Goal: Task Accomplishment & Management: Manage account settings

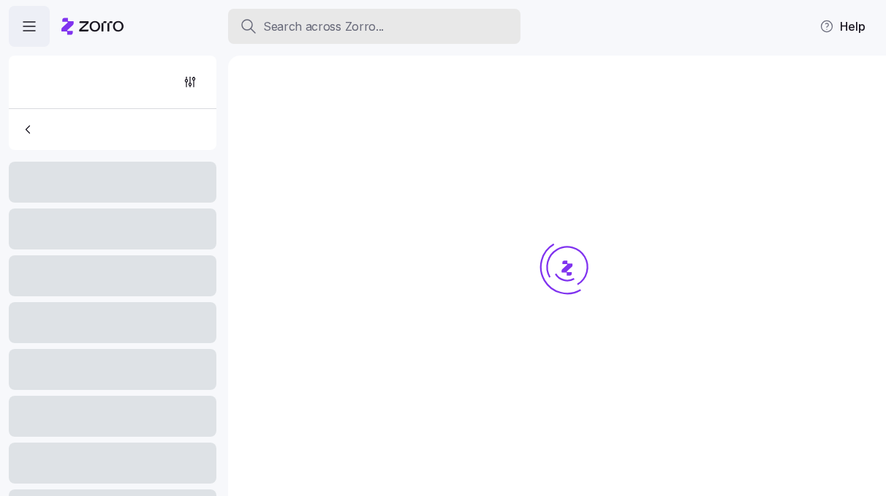
click at [282, 29] on span "Search across Zorro..." at bounding box center [323, 27] width 121 height 18
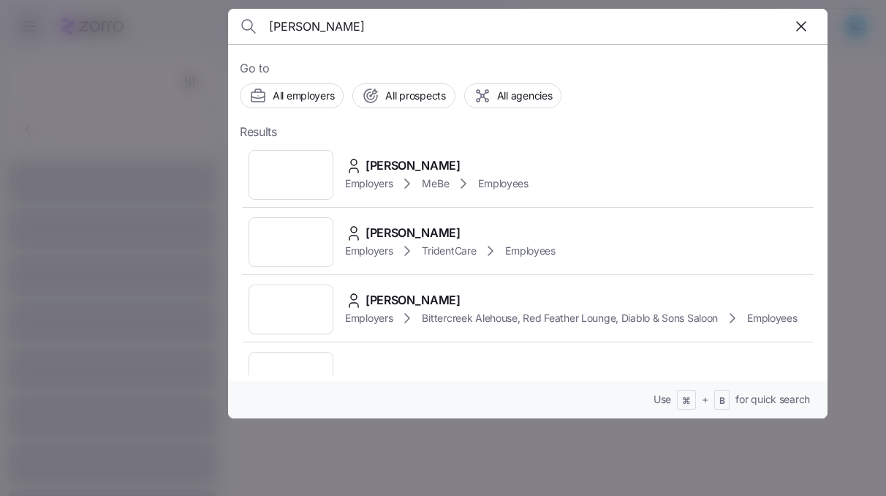
type input "aleesh"
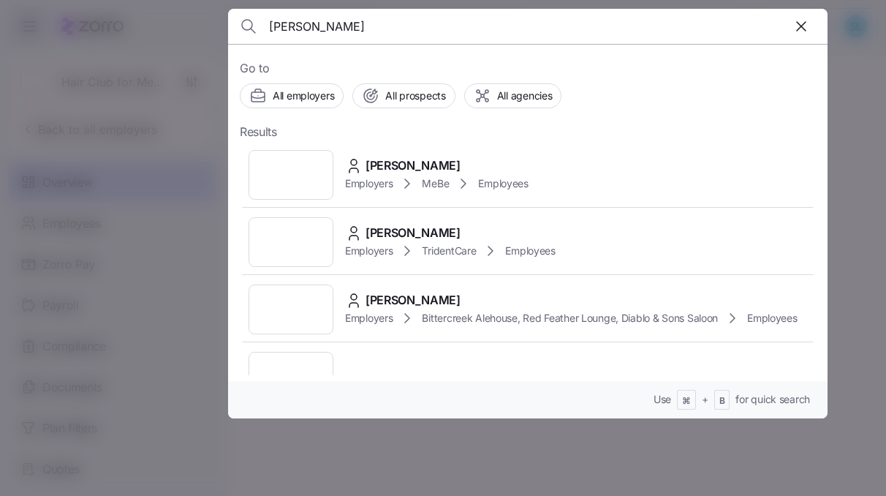
click at [418, 156] on span "Aleesha Johnson" at bounding box center [412, 165] width 95 height 18
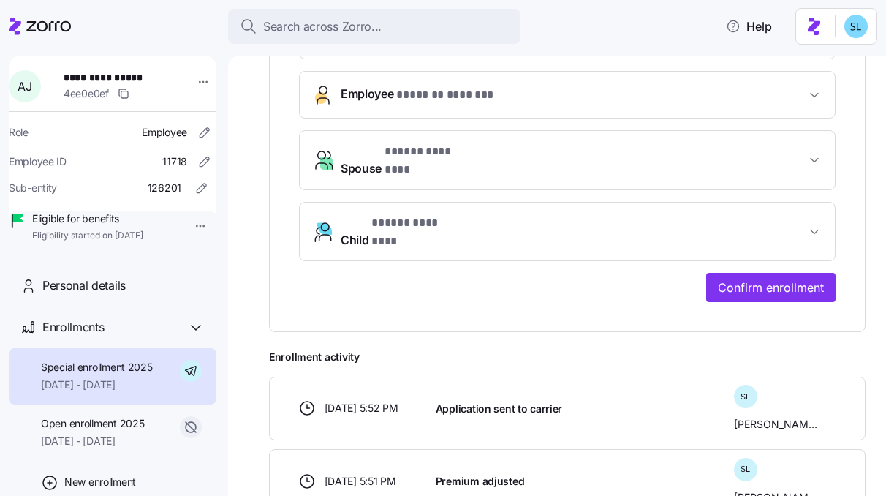
scroll to position [494, 0]
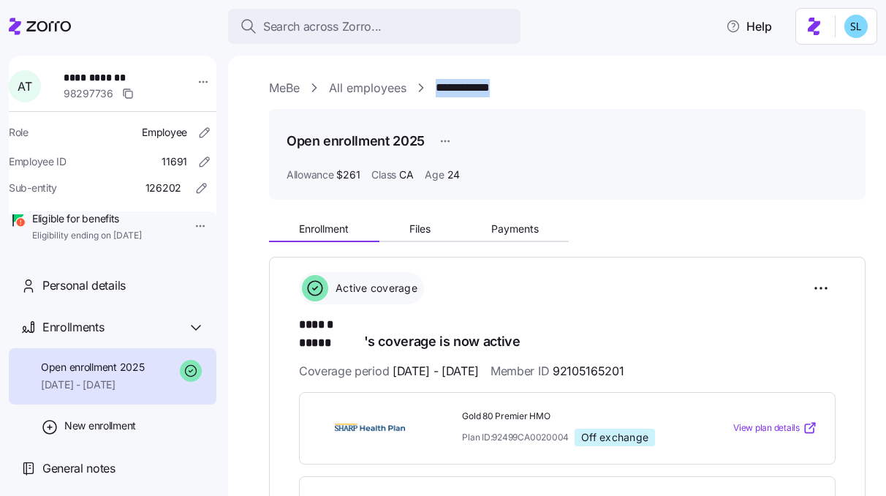
drag, startPoint x: 516, startPoint y: 89, endPoint x: 425, endPoint y: 86, distance: 91.4
click at [425, 86] on div "**********" at bounding box center [567, 88] width 596 height 18
copy link "**********"
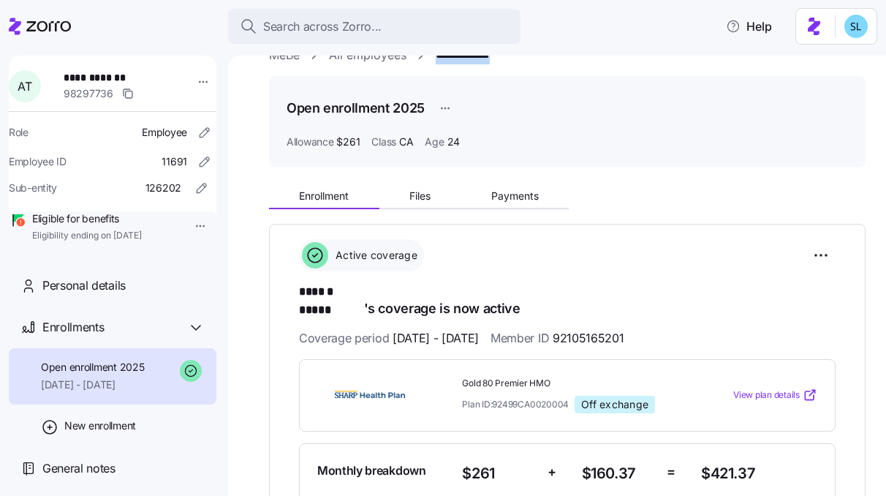
scroll to position [31, 0]
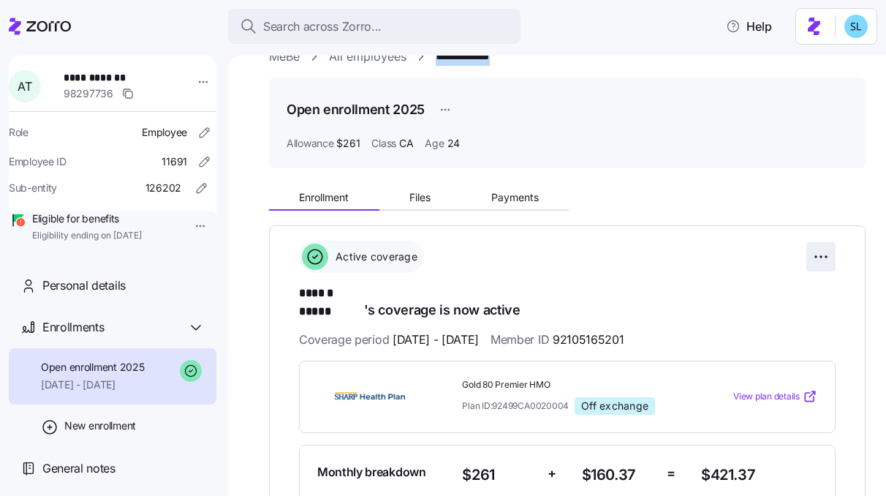
click at [808, 257] on html "**********" at bounding box center [443, 243] width 886 height 487
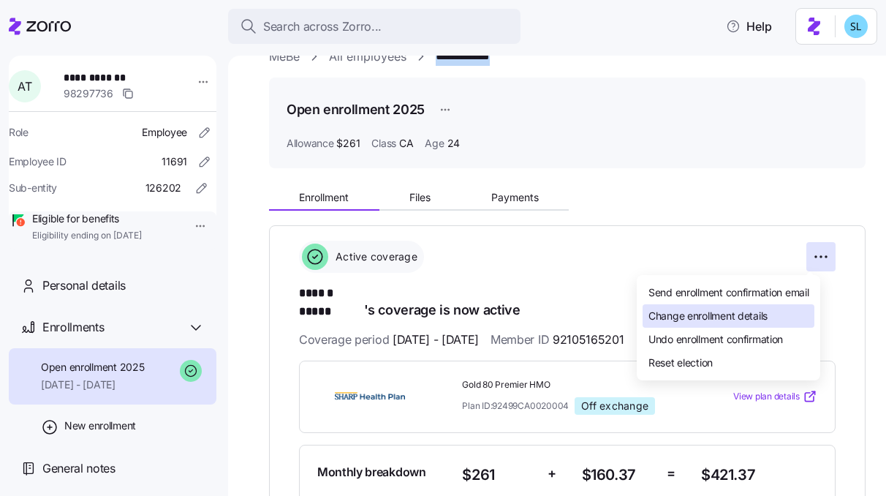
click at [773, 306] on div "Change enrollment details" at bounding box center [729, 315] width 172 height 23
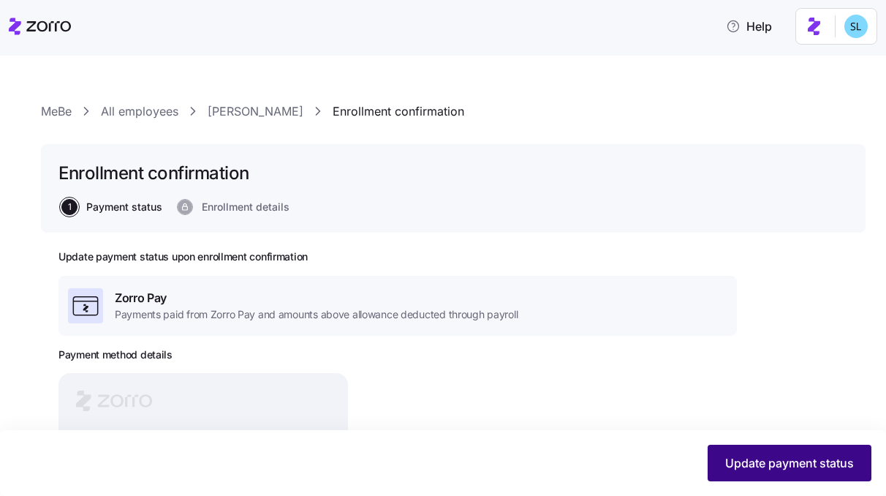
click at [753, 459] on span "Update payment status" at bounding box center [789, 463] width 129 height 18
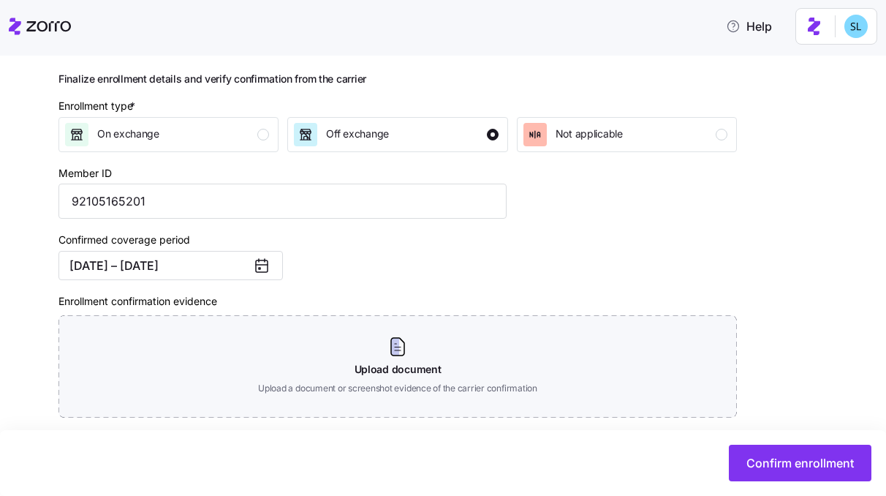
scroll to position [190, 0]
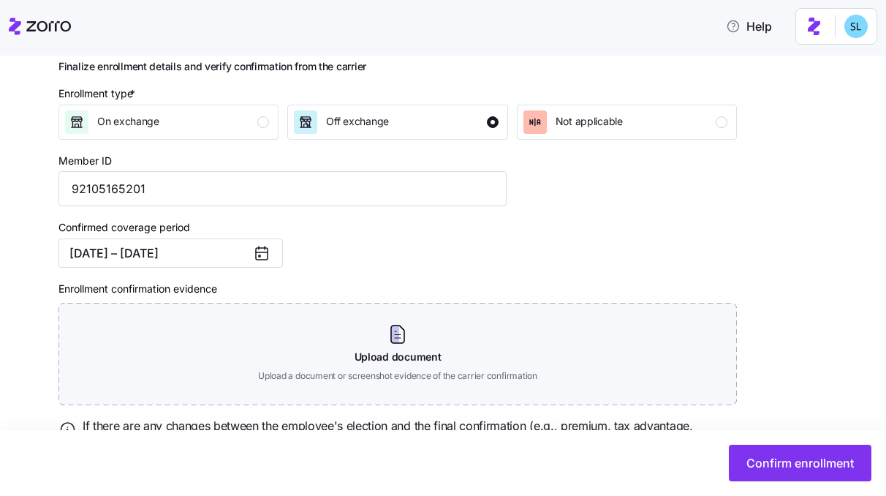
click at [266, 257] on icon at bounding box center [262, 253] width 18 height 18
click at [257, 254] on icon at bounding box center [262, 253] width 18 height 18
click at [220, 252] on button "06/01/2025 – 12/31/2025" at bounding box center [170, 252] width 224 height 29
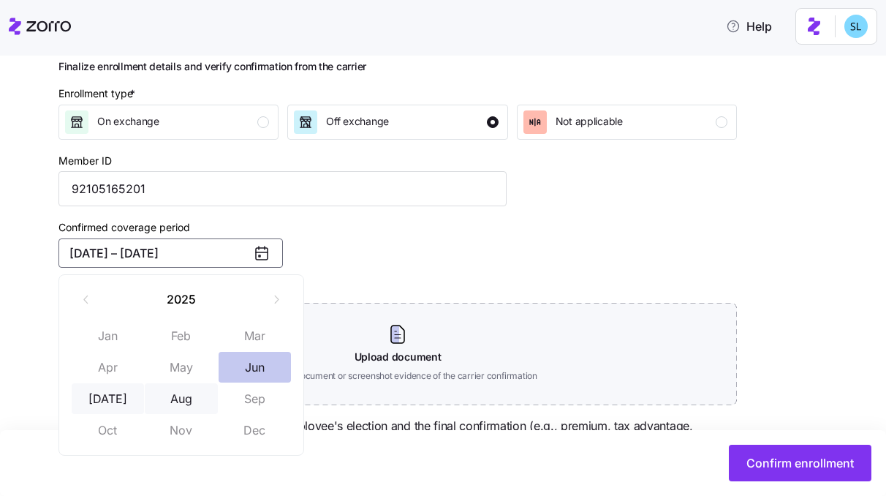
click at [259, 369] on button "Jun" at bounding box center [255, 367] width 73 height 31
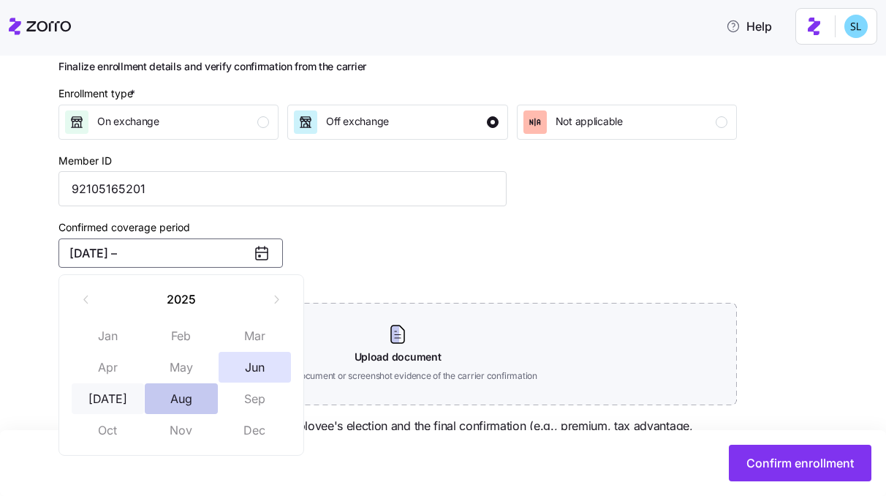
click at [197, 412] on button "Aug" at bounding box center [181, 398] width 73 height 31
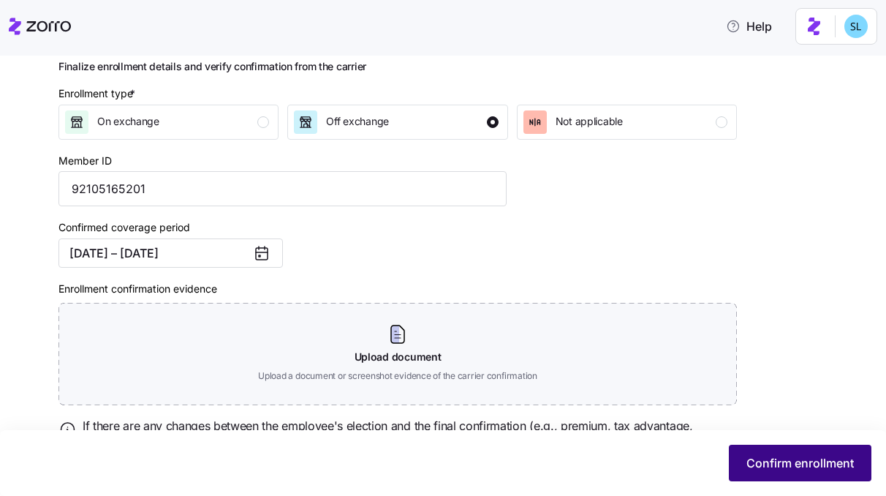
click at [751, 454] on span "Confirm enrollment" at bounding box center [799, 463] width 107 height 18
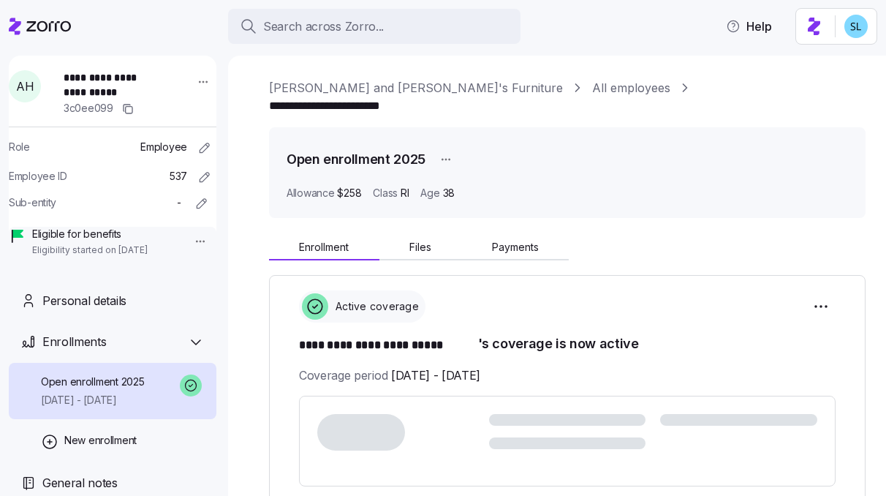
click at [512, 242] on span "Payments" at bounding box center [515, 247] width 47 height 10
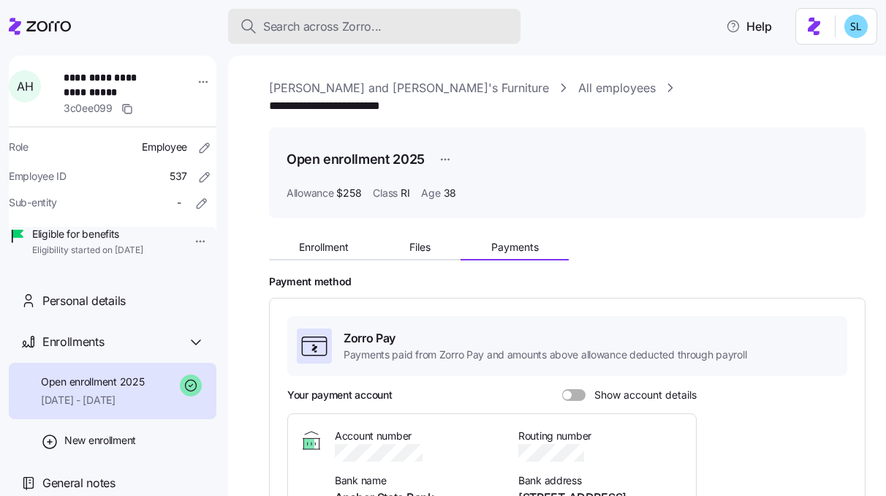
click at [368, 28] on span "Search across Zorro..." at bounding box center [322, 27] width 118 height 18
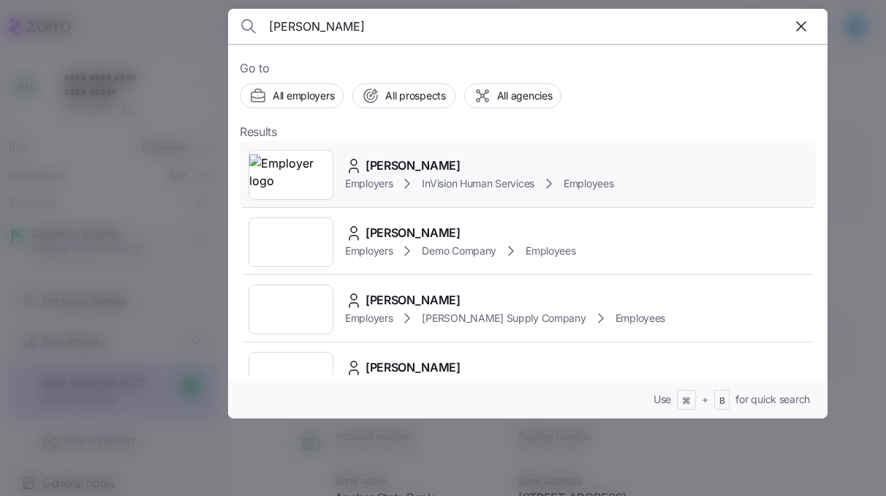
type input "julius"
click at [471, 156] on div "Julius Nyabinda Employers InVision Human Services Employees" at bounding box center [528, 174] width 576 height 67
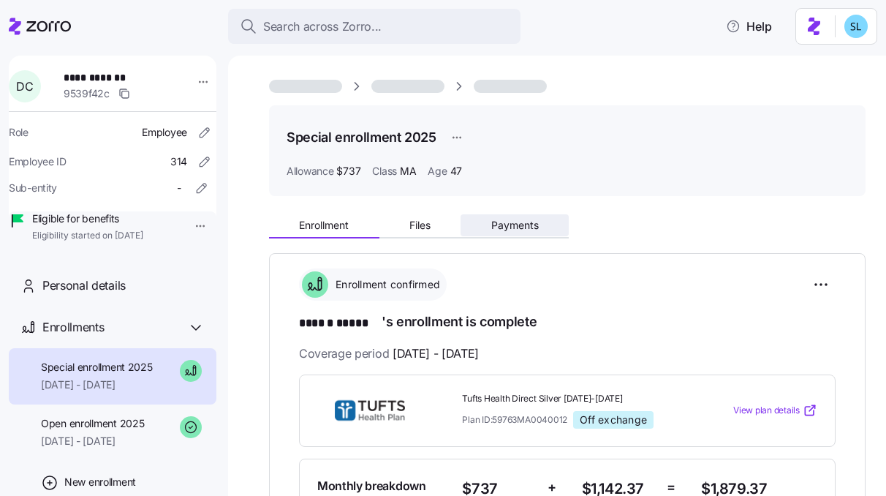
click at [511, 225] on span "Payments" at bounding box center [515, 225] width 48 height 10
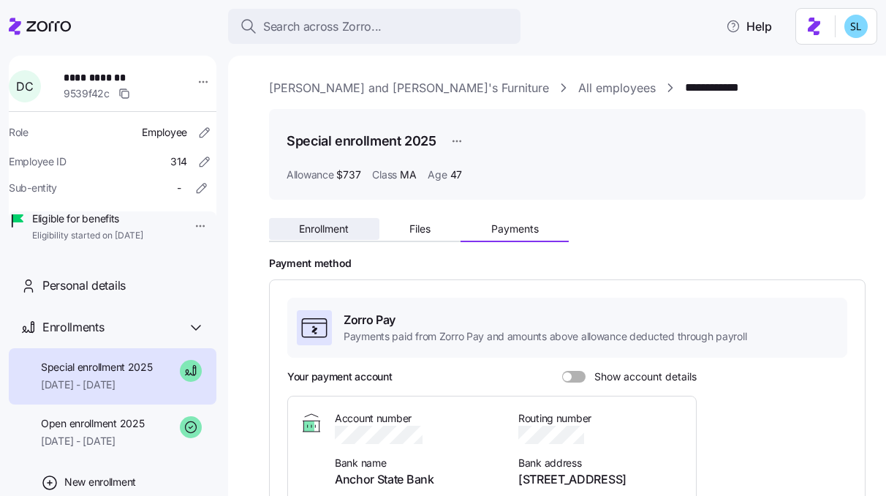
click at [351, 224] on button "Enrollment" at bounding box center [324, 229] width 110 height 22
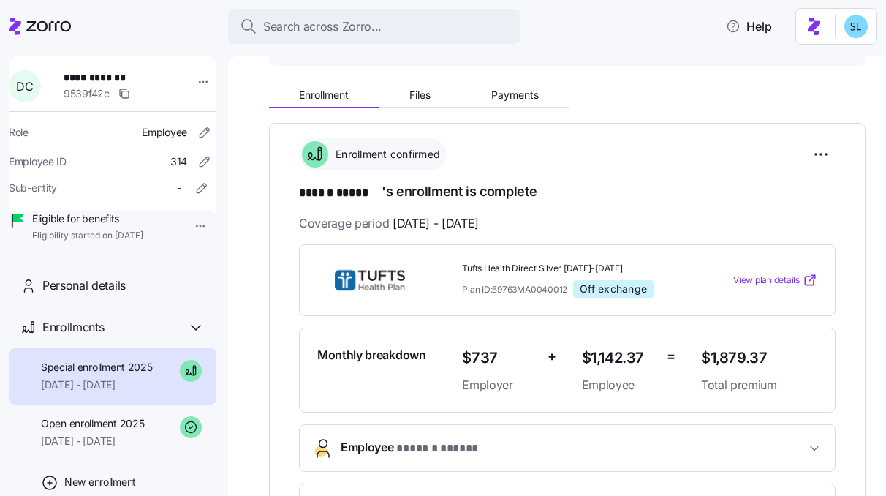
scroll to position [108, 0]
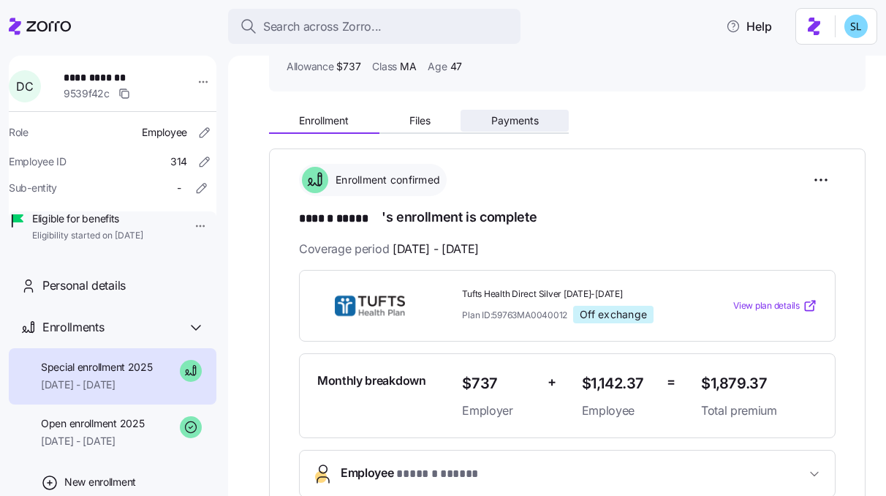
click at [520, 118] on span "Payments" at bounding box center [515, 120] width 48 height 10
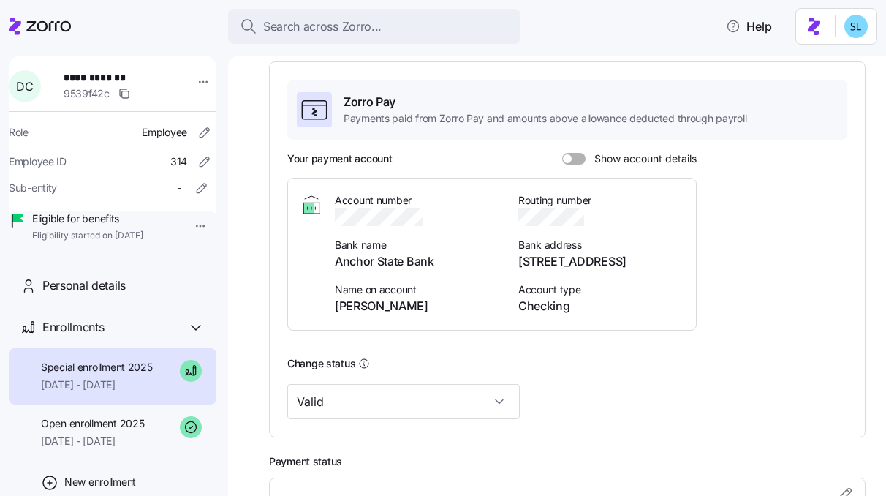
scroll to position [373, 0]
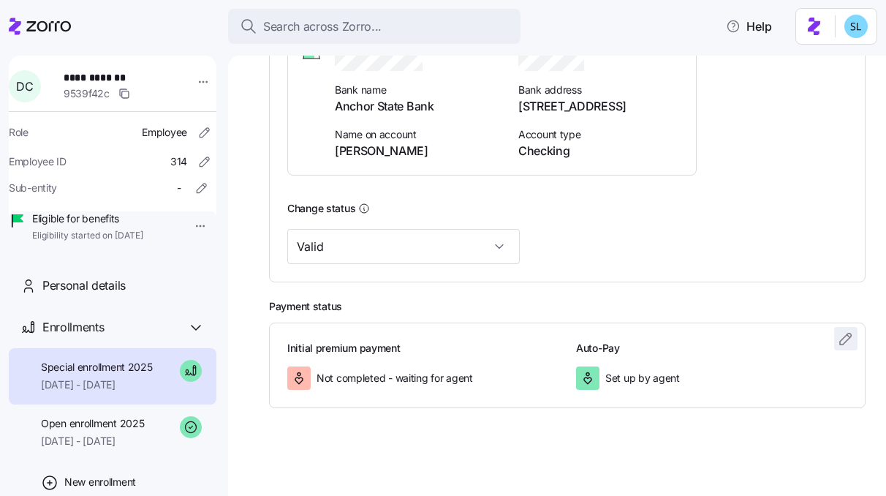
click at [837, 336] on icon "button" at bounding box center [846, 339] width 18 height 18
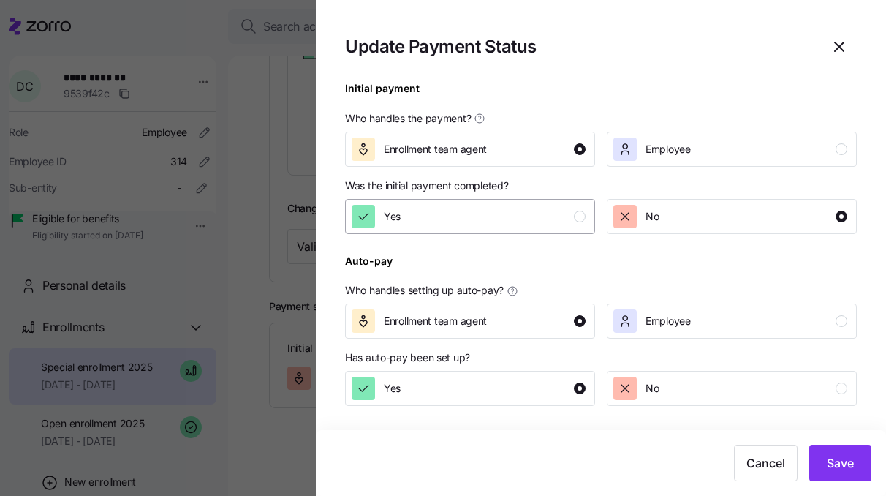
click at [533, 221] on div "Yes" at bounding box center [469, 216] width 234 height 23
click at [838, 455] on span "Save" at bounding box center [840, 463] width 27 height 18
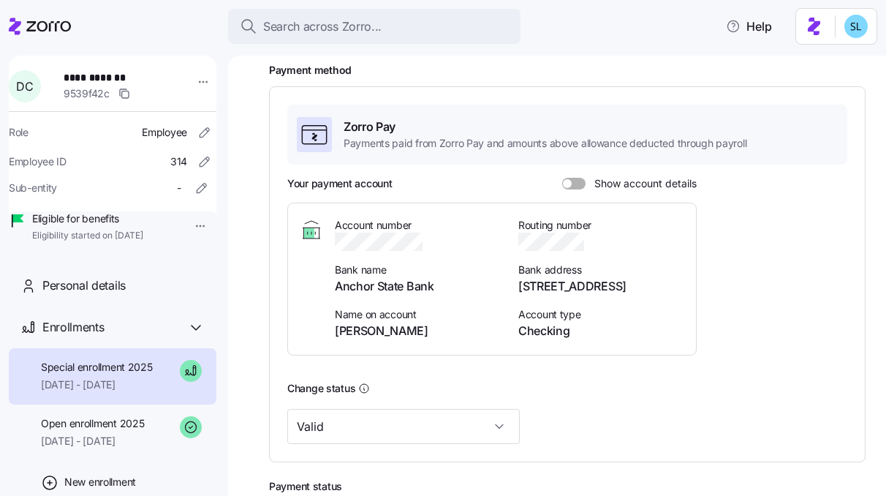
scroll to position [77, 0]
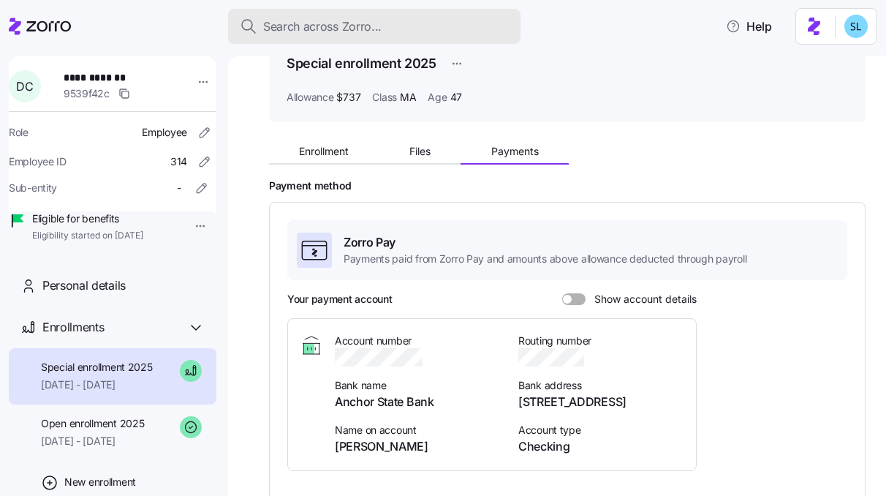
click at [443, 42] on button "Search across Zorro..." at bounding box center [374, 26] width 292 height 35
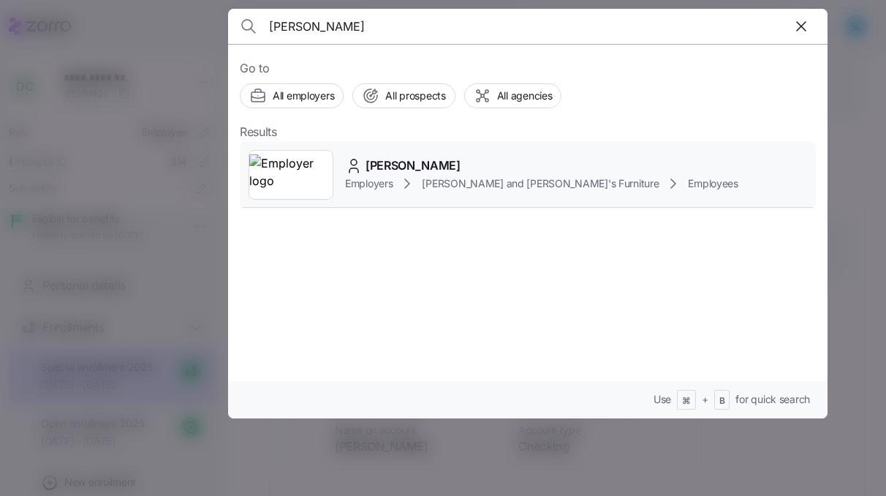
type input "JOHN PRENDERGAST"
click at [428, 151] on div "JOHN PRENDERGAST Employers Bernie and Phyl's Furniture Employees" at bounding box center [528, 174] width 576 height 67
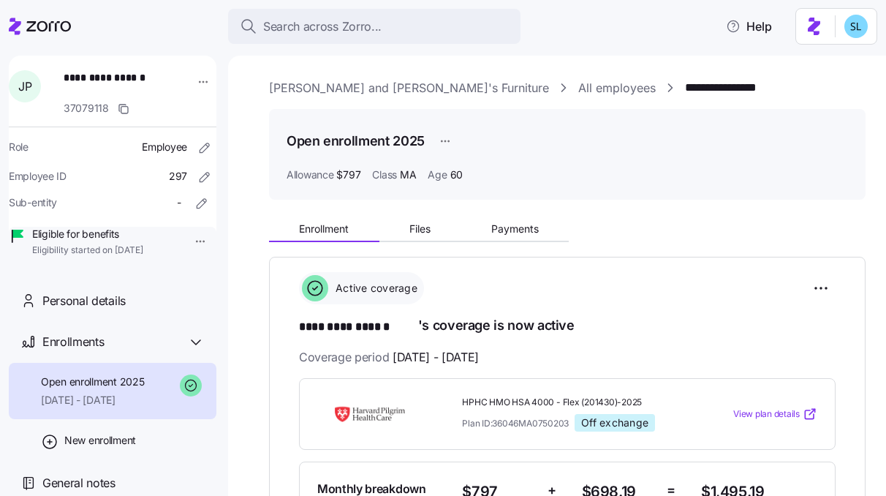
click at [83, 88] on span "**********" at bounding box center [112, 85] width 96 height 30
copy span "**********"
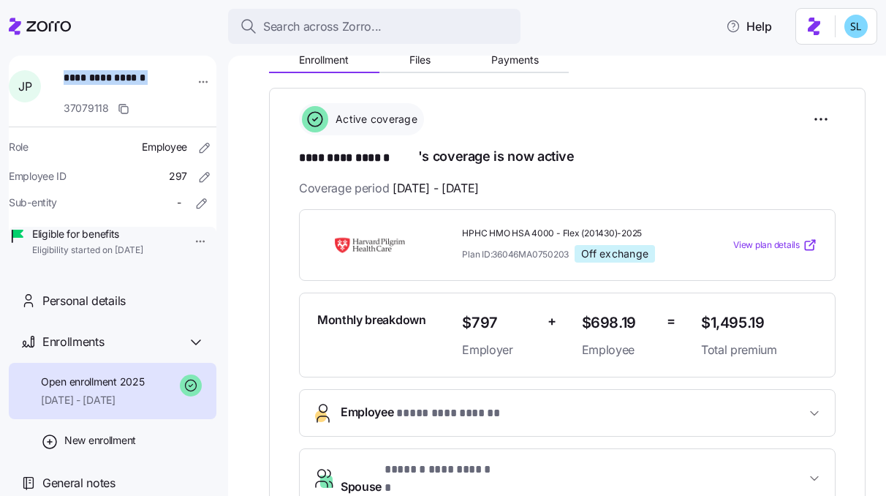
scroll to position [131, 0]
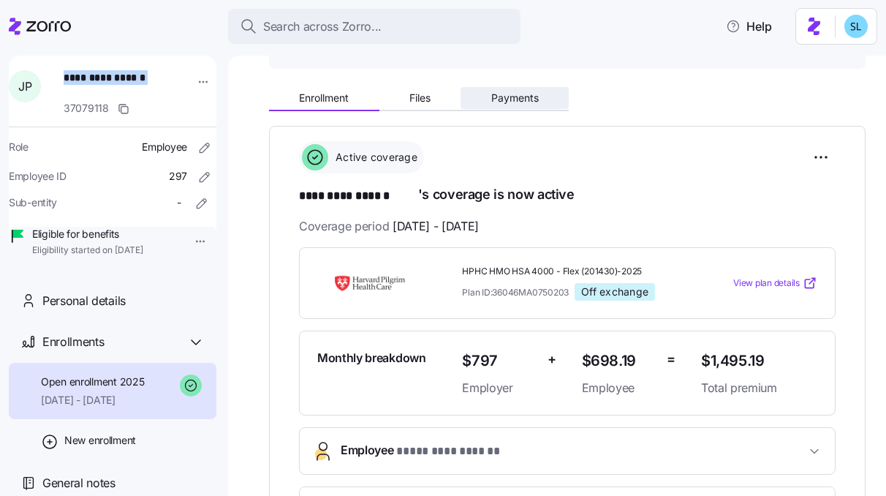
click at [521, 105] on button "Payments" at bounding box center [514, 98] width 108 height 22
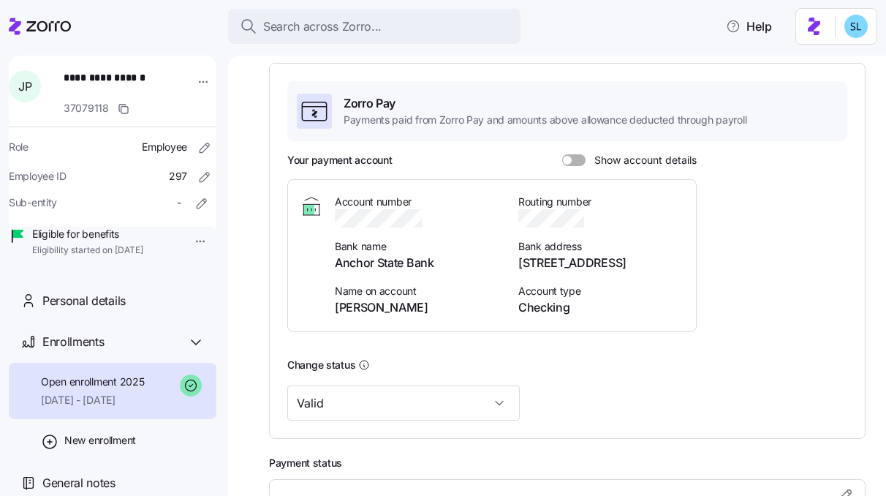
scroll to position [373, 0]
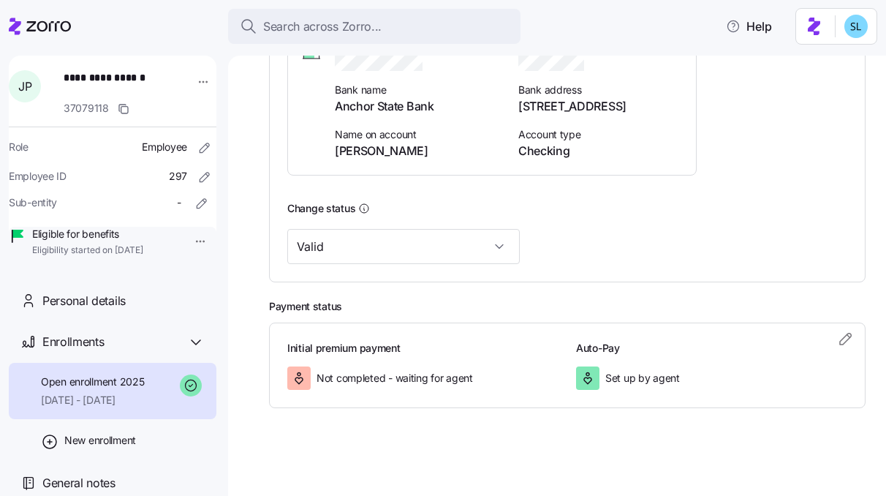
click at [845, 325] on div "Initial premium payment Not completed - waiting for agent Auto-Pay Set up by ag…" at bounding box center [567, 365] width 596 height 86
click at [841, 330] on icon "button" at bounding box center [846, 339] width 18 height 18
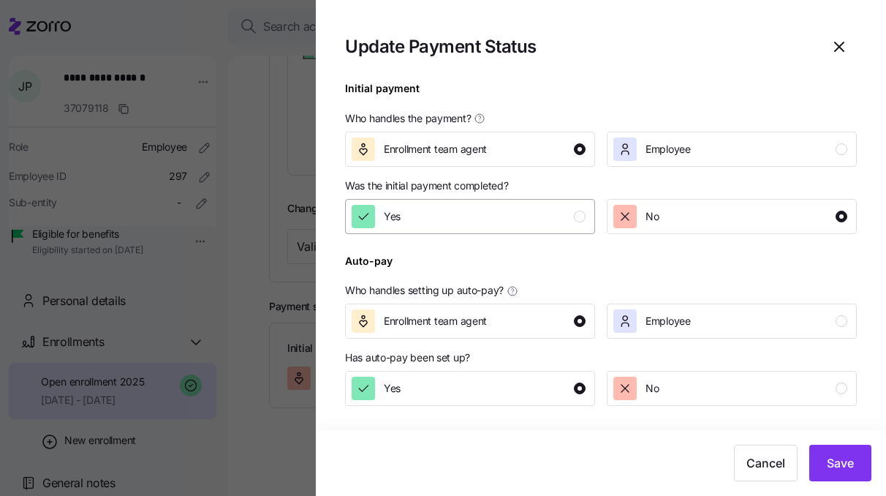
click at [532, 227] on div "Yes" at bounding box center [469, 216] width 234 height 23
click at [830, 463] on span "Save" at bounding box center [840, 463] width 27 height 18
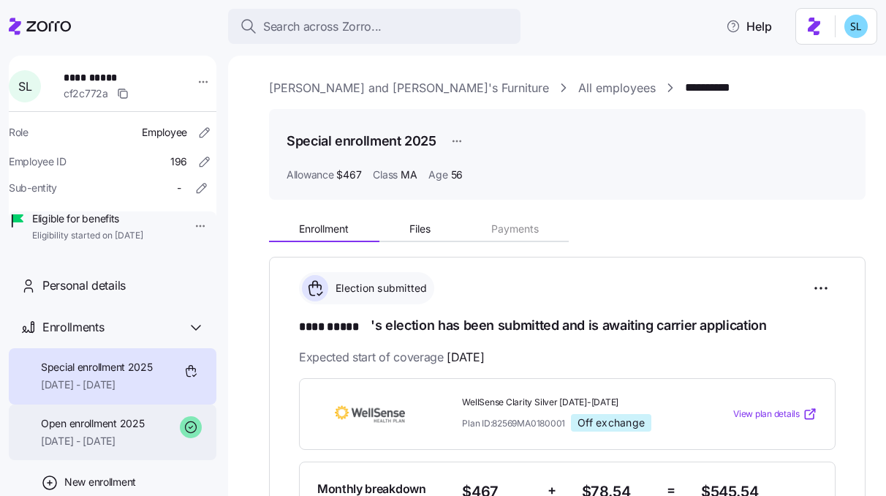
click at [137, 448] on span "[DATE] - [DATE]" at bounding box center [92, 440] width 103 height 15
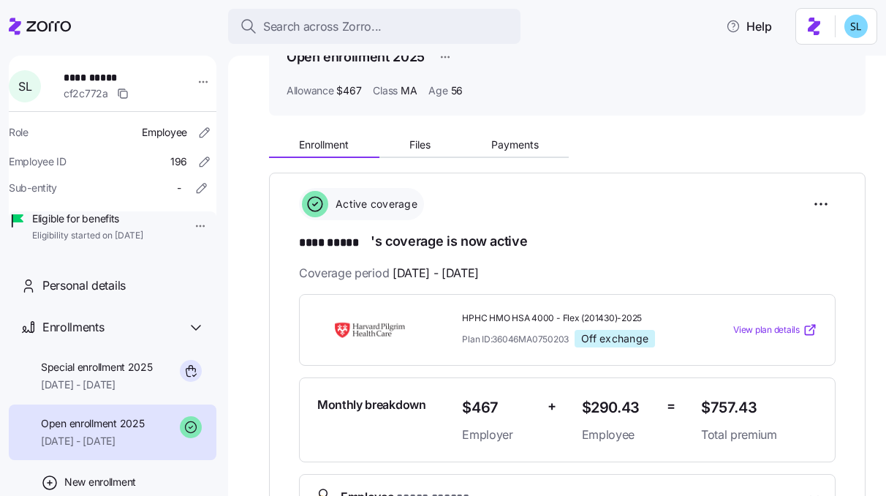
scroll to position [32, 0]
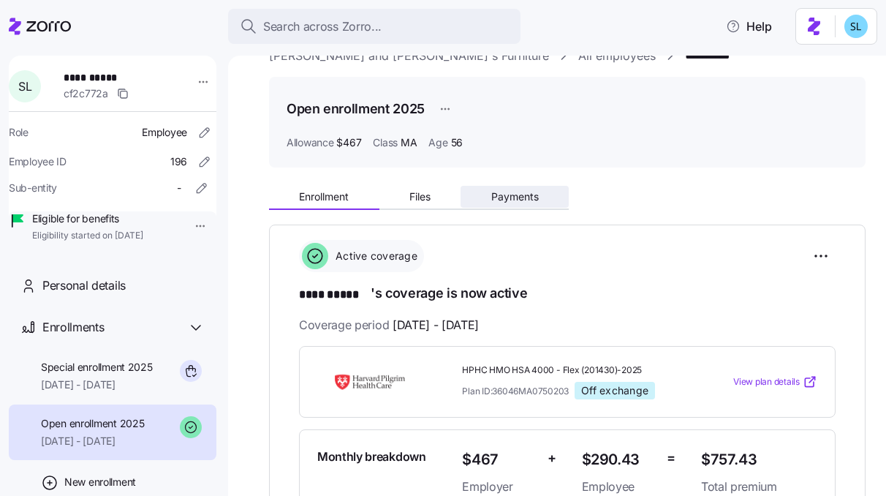
click at [517, 187] on button "Payments" at bounding box center [514, 197] width 108 height 22
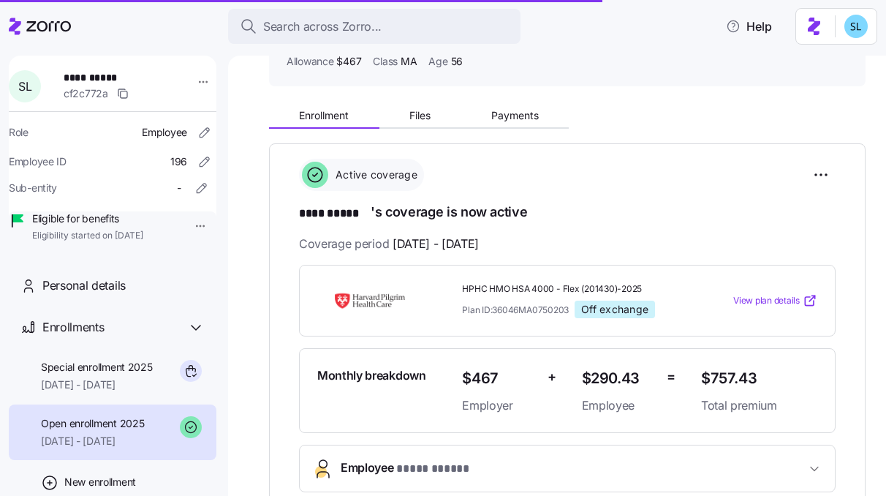
scroll to position [108, 0]
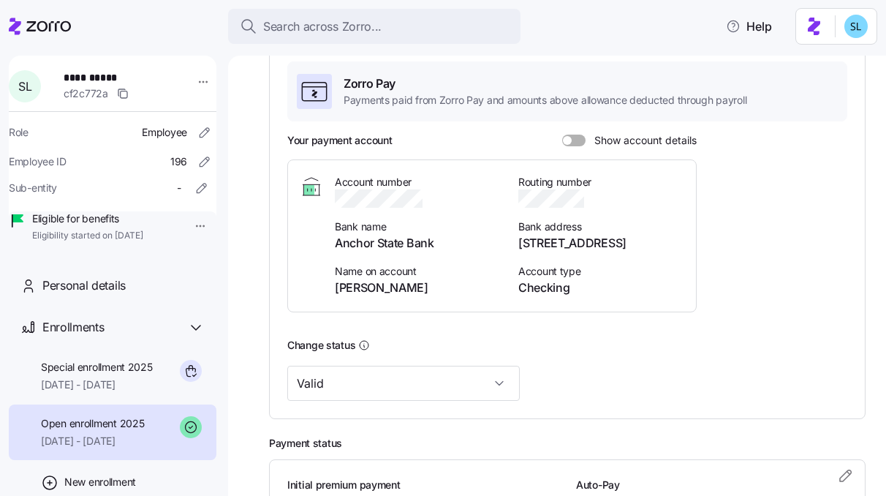
scroll to position [373, 0]
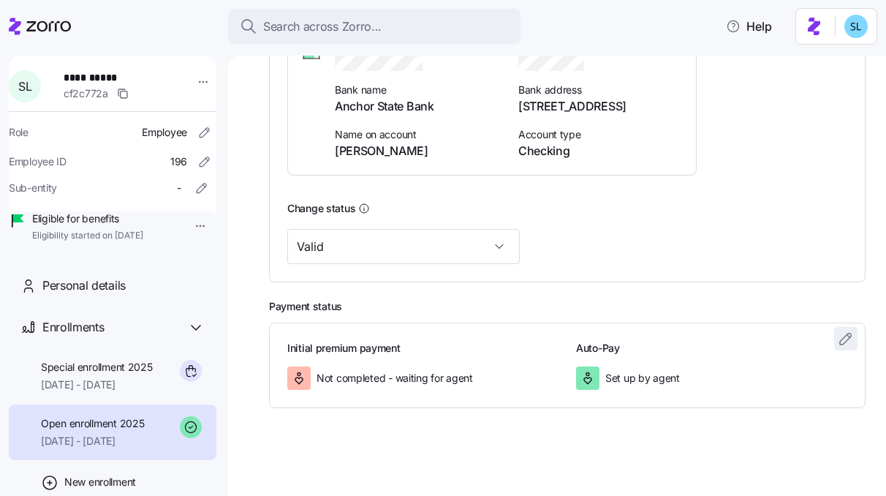
click at [837, 333] on icon "button" at bounding box center [846, 339] width 18 height 18
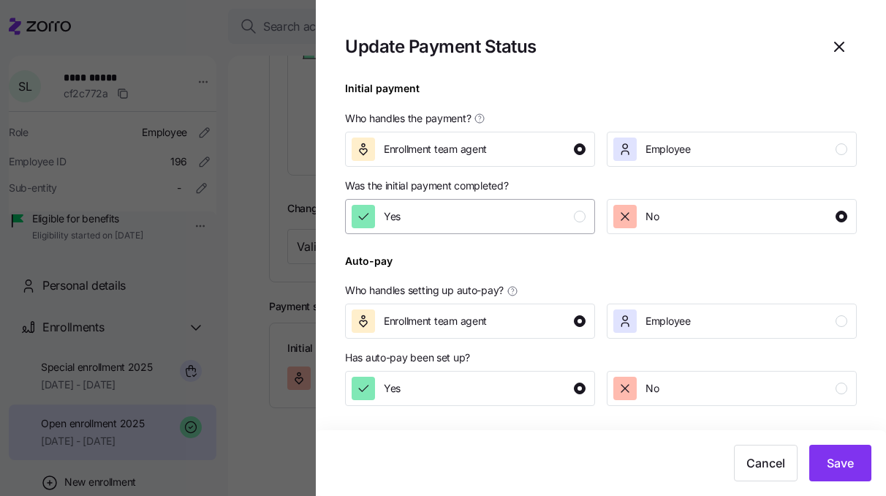
click at [499, 221] on div "Yes" at bounding box center [469, 216] width 234 height 23
click at [822, 452] on button "Save" at bounding box center [840, 462] width 62 height 37
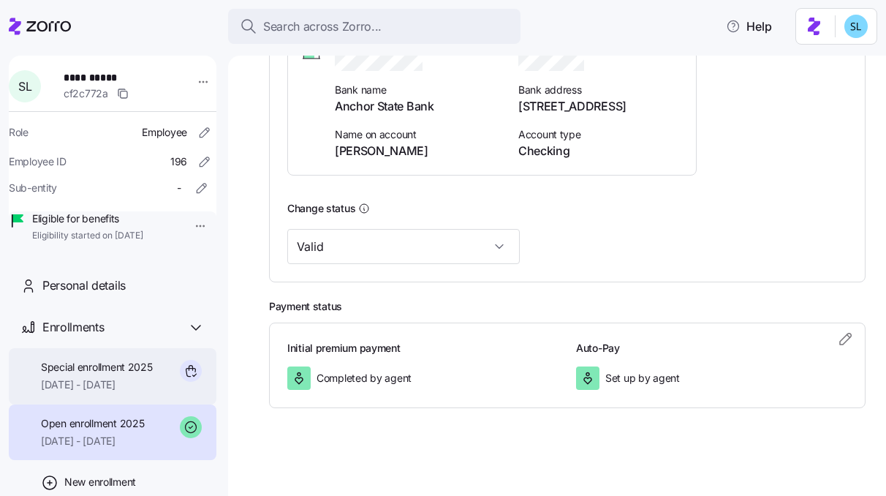
click at [133, 392] on span "[DATE] - [DATE]" at bounding box center [97, 384] width 112 height 15
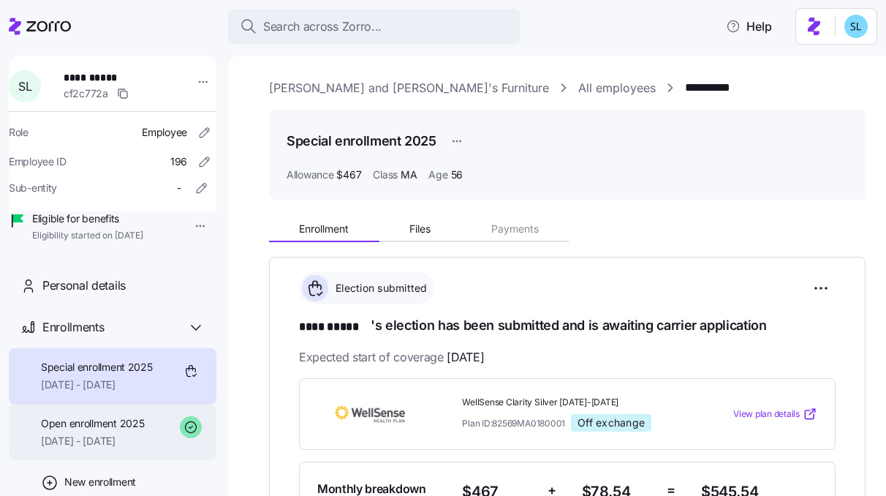
click at [90, 431] on span "Open enrollment 2025" at bounding box center [92, 423] width 103 height 15
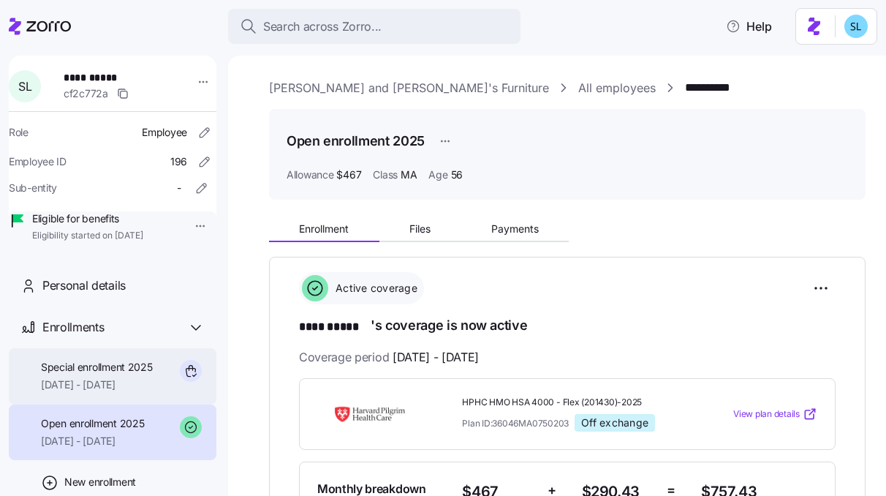
click at [92, 404] on div "Special enrollment 2025 [DATE] - [DATE]" at bounding box center [113, 376] width 208 height 56
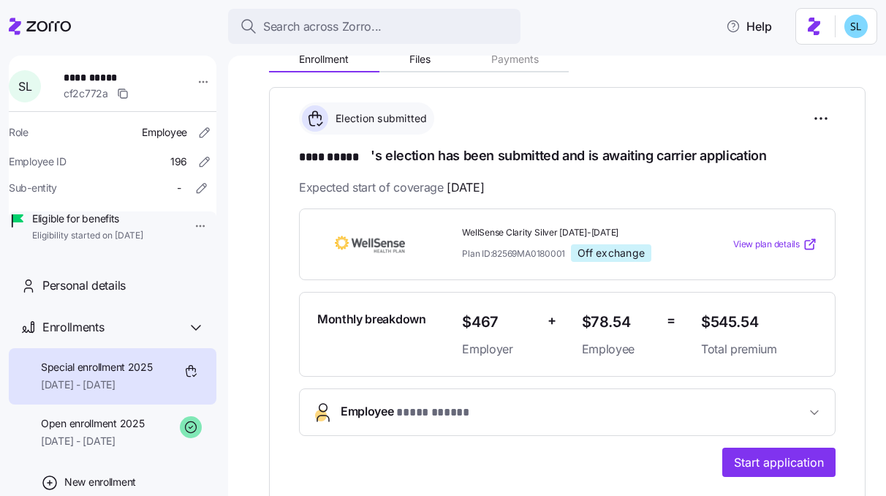
scroll to position [173, 0]
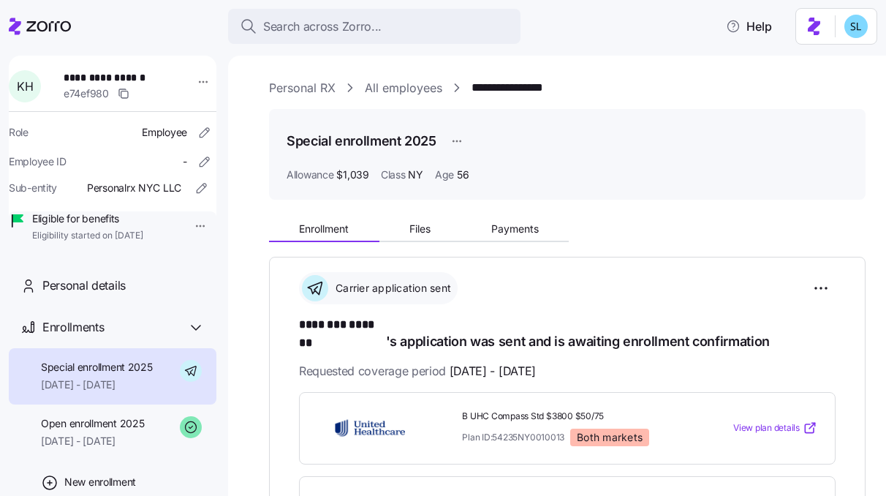
click at [119, 76] on span "**********" at bounding box center [112, 77] width 96 height 15
copy span "**********"
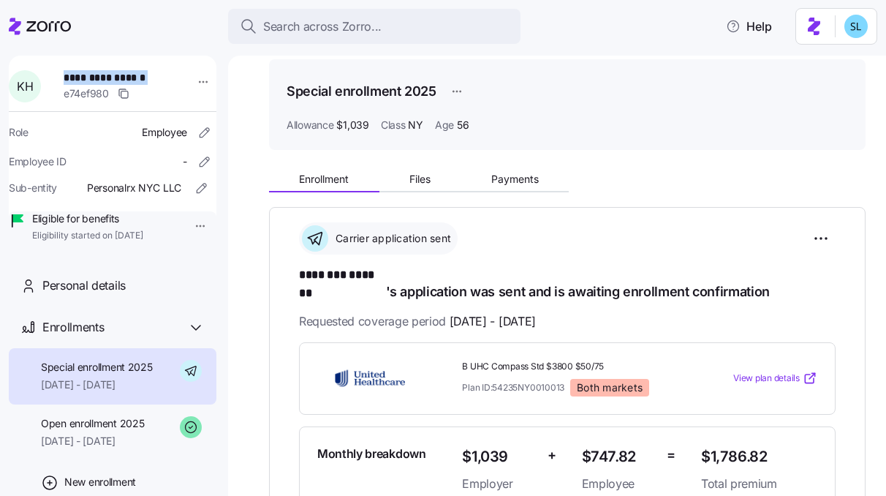
scroll to position [56, 0]
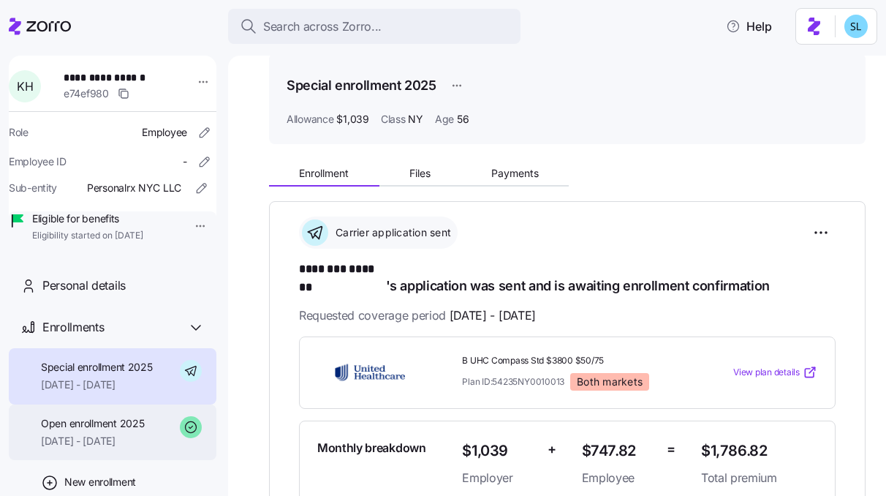
click at [114, 431] on span "Open enrollment 2025" at bounding box center [92, 423] width 103 height 15
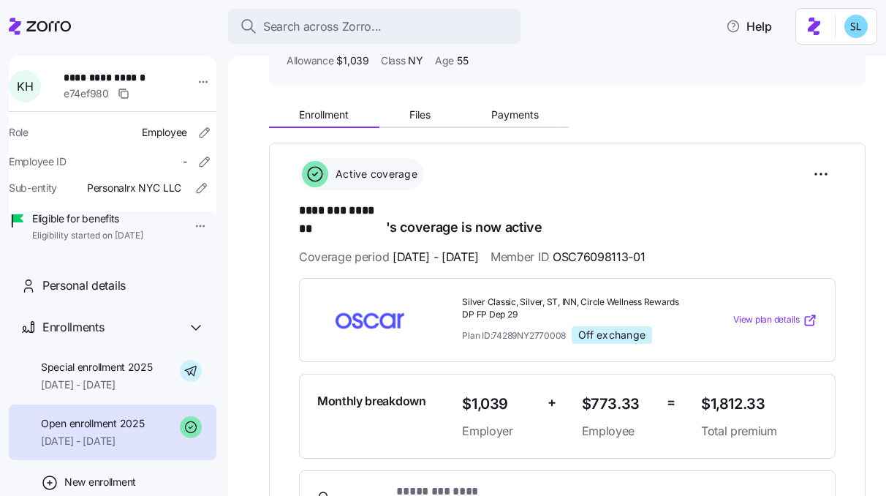
scroll to position [115, 0]
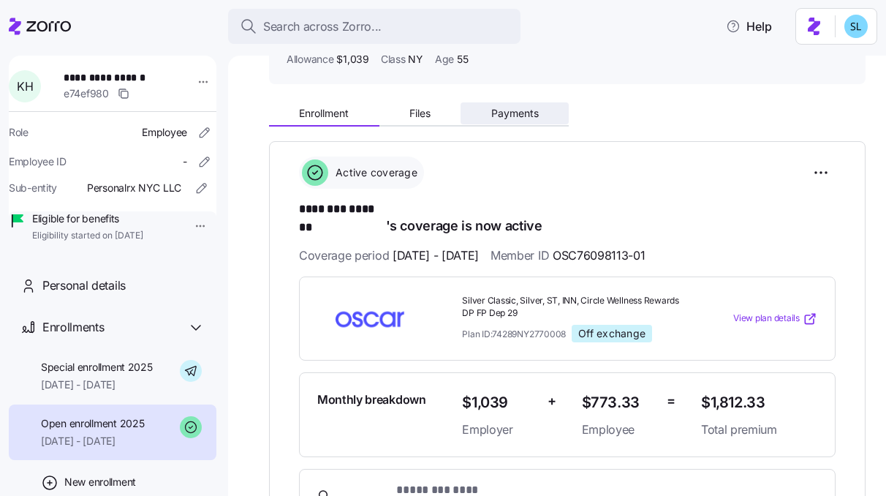
click at [512, 116] on span "Payments" at bounding box center [515, 113] width 48 height 10
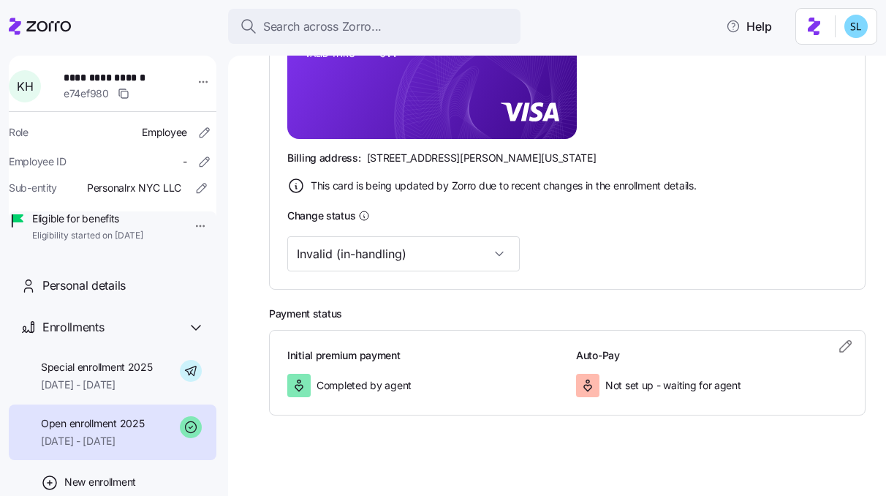
scroll to position [452, 0]
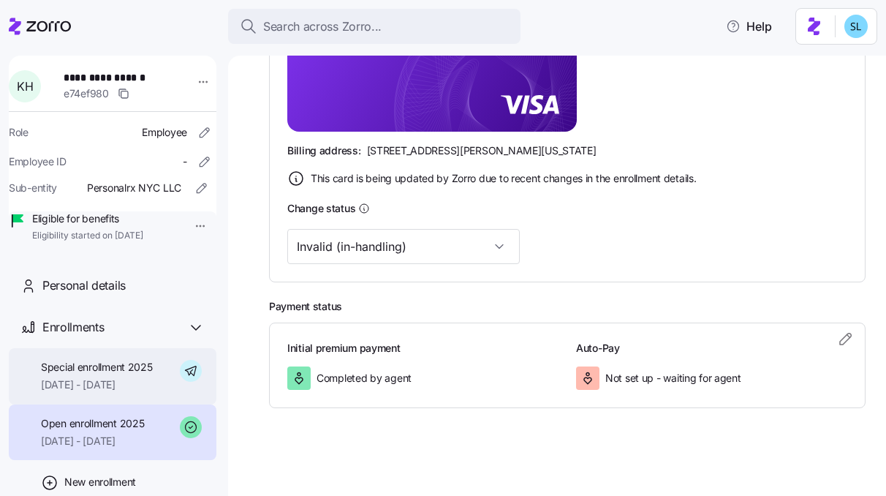
click at [136, 404] on div "Special enrollment 2025 [DATE] - [DATE]" at bounding box center [113, 376] width 208 height 56
